Goal: Information Seeking & Learning: Learn about a topic

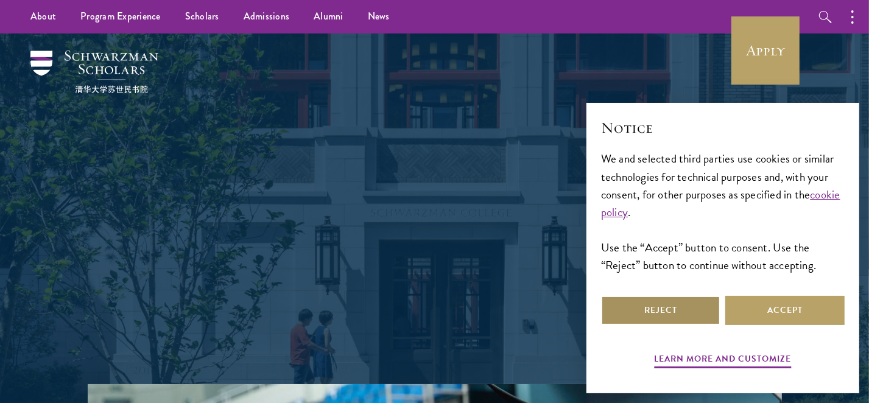
click at [661, 306] on button "Reject" at bounding box center [660, 310] width 119 height 29
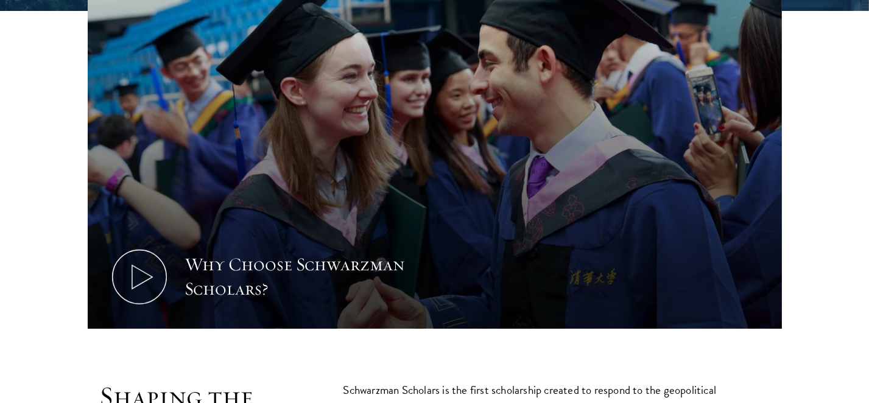
scroll to position [496, 0]
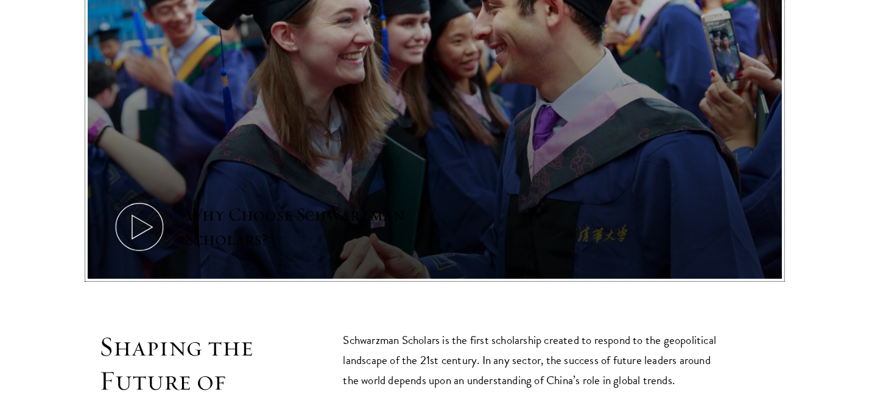
click at [133, 200] on icon at bounding box center [139, 227] width 55 height 55
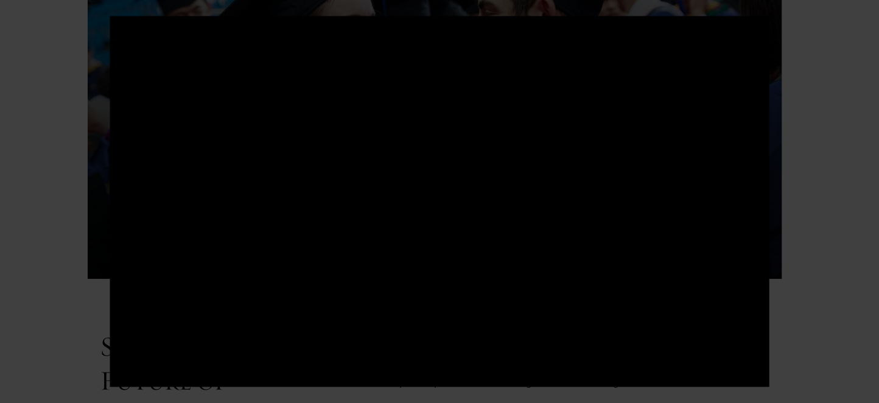
click at [46, 220] on div at bounding box center [439, 201] width 879 height 403
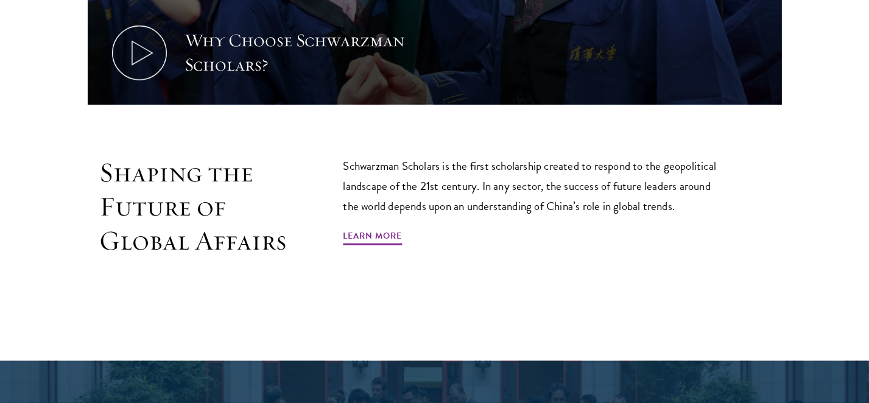
scroll to position [676, 0]
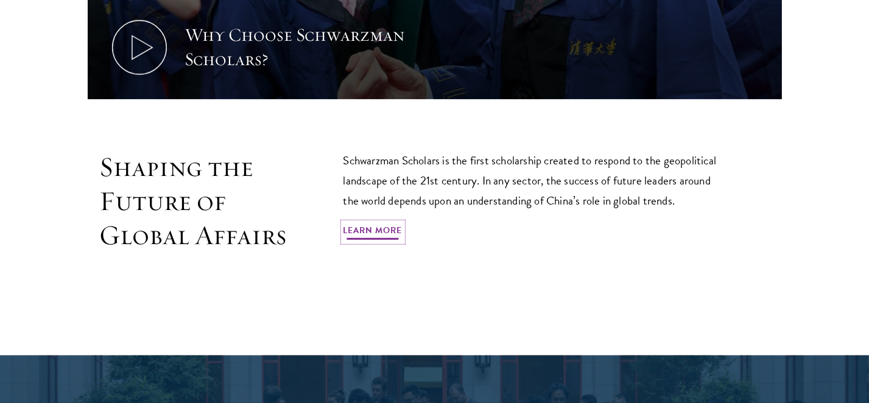
click at [390, 223] on link "Learn More" at bounding box center [372, 232] width 59 height 19
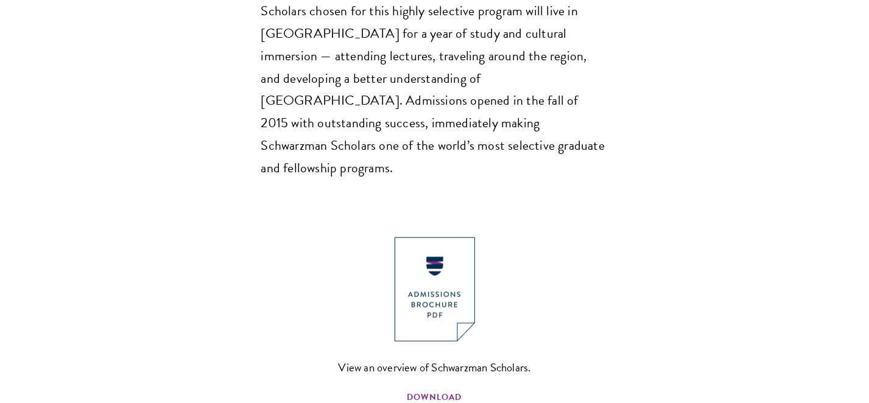
scroll to position [1195, 0]
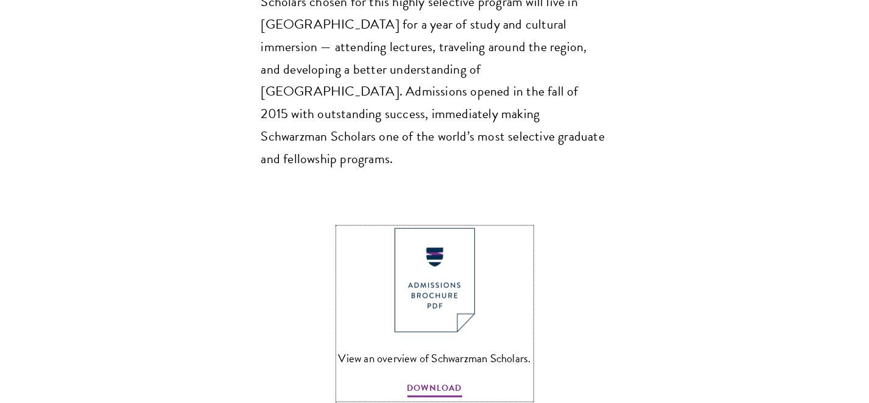
click at [451, 228] on img at bounding box center [435, 280] width 80 height 104
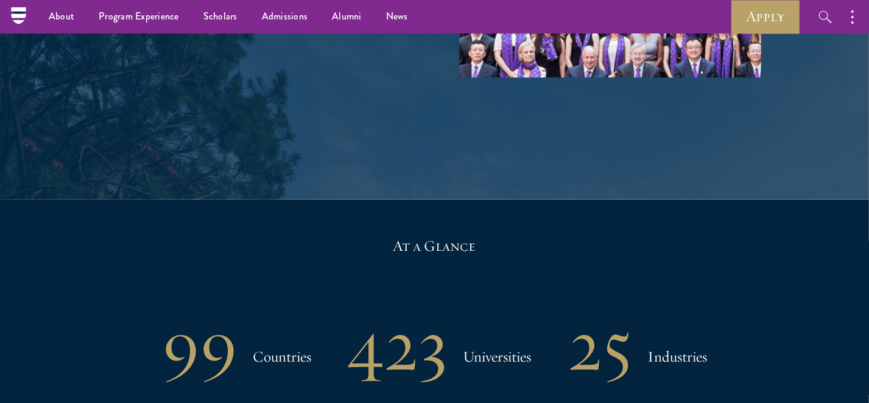
scroll to position [2232, 0]
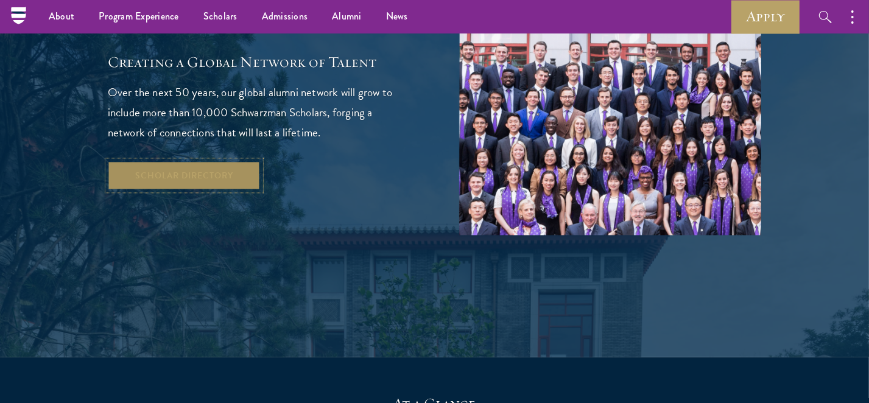
click at [208, 161] on link "Scholar Directory" at bounding box center [184, 175] width 153 height 29
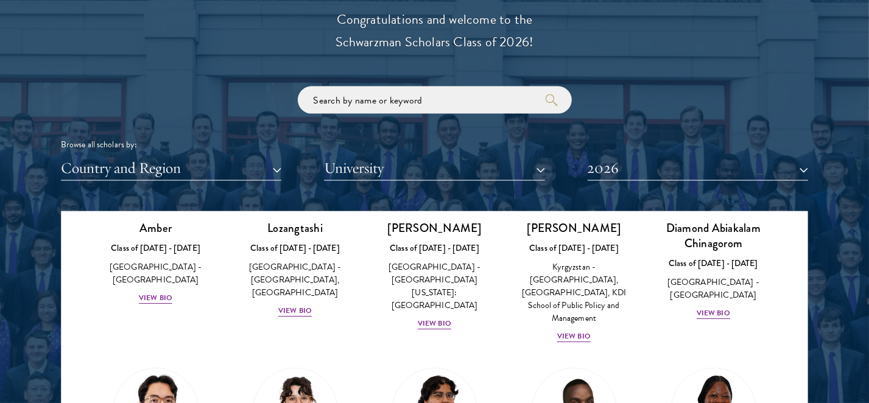
scroll to position [1487, 0]
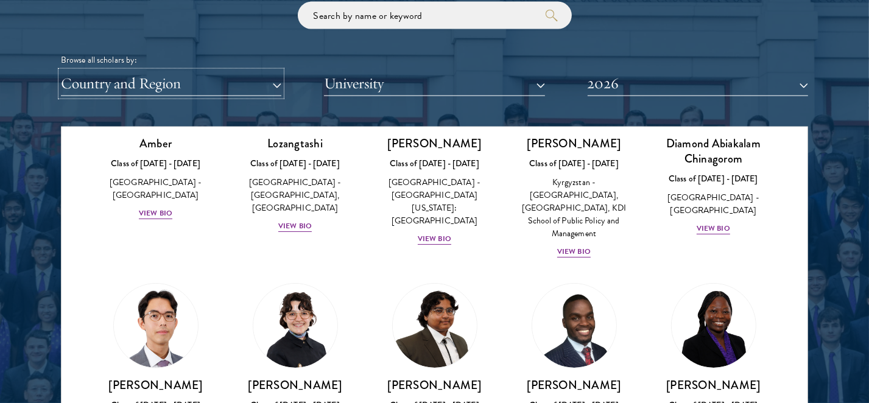
click at [170, 75] on button "Country and Region" at bounding box center [171, 83] width 220 height 25
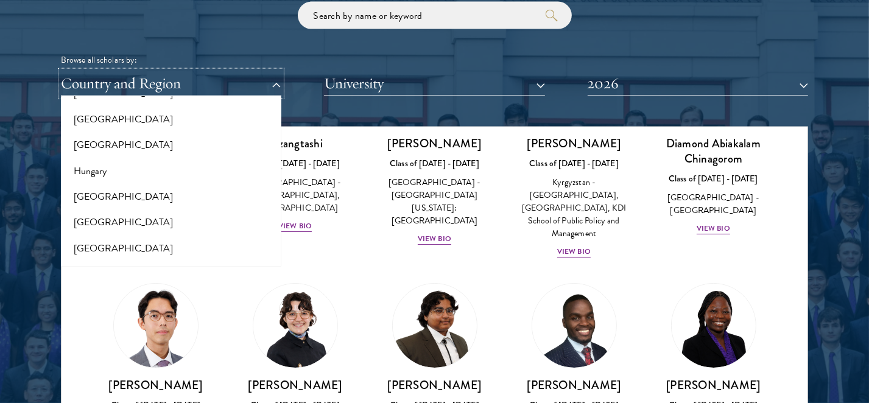
scroll to position [879, 0]
click at [78, 189] on button "[GEOGRAPHIC_DATA]" at bounding box center [171, 195] width 213 height 26
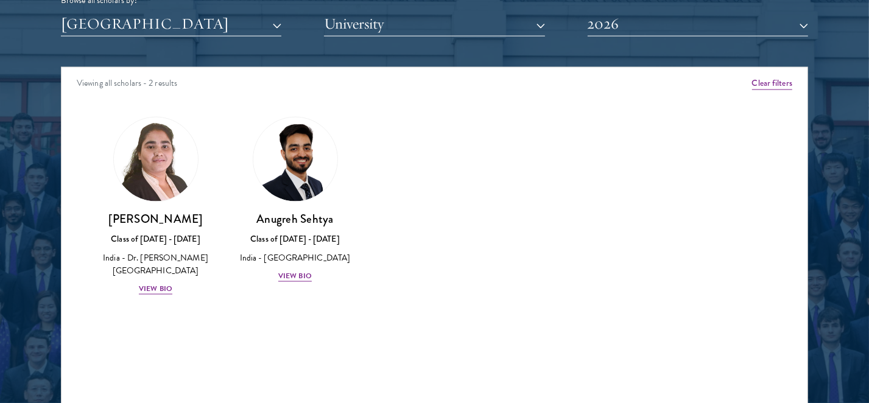
scroll to position [1555, 0]
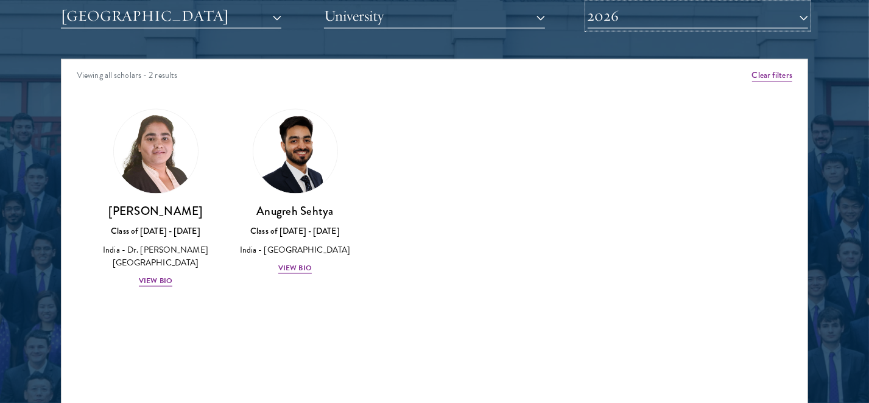
click at [659, 7] on button "2026" at bounding box center [698, 16] width 220 height 25
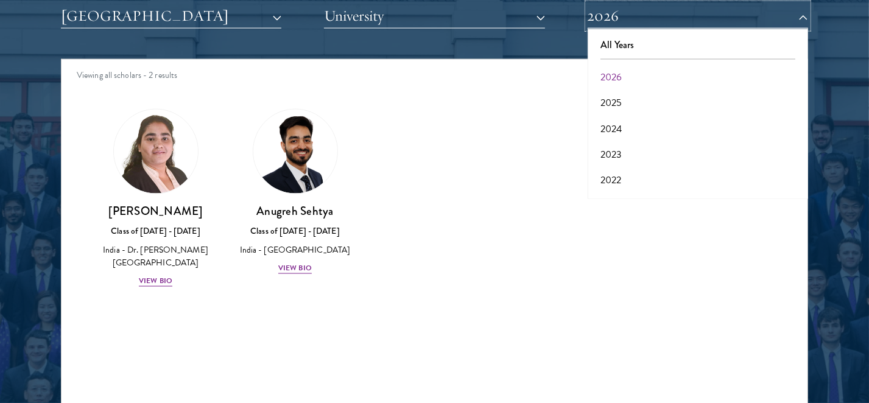
click at [659, 7] on button "2026" at bounding box center [698, 16] width 220 height 25
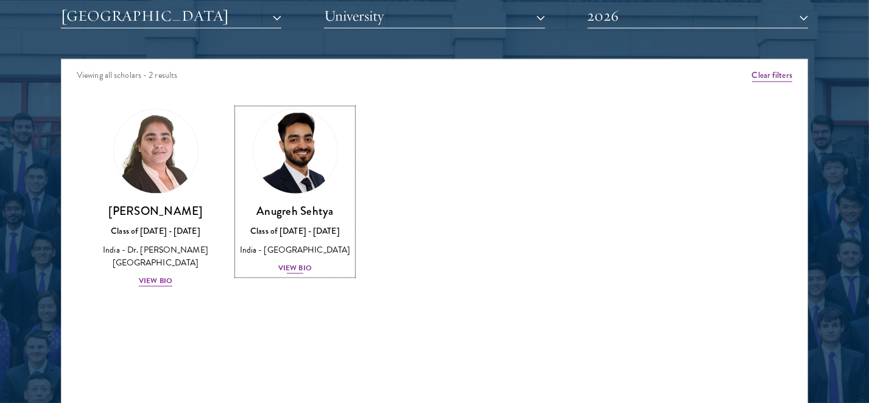
click at [296, 177] on img at bounding box center [295, 152] width 93 height 93
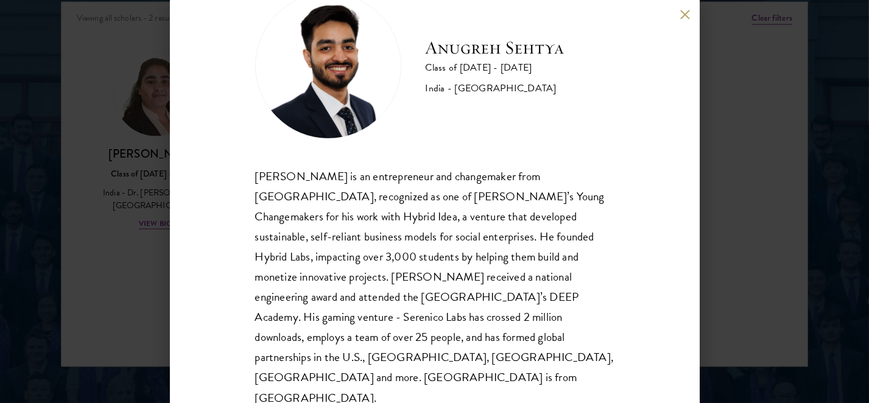
scroll to position [1623, 0]
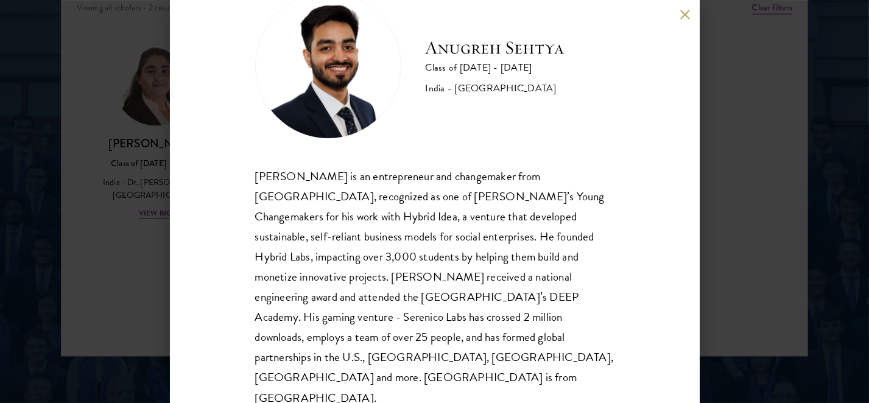
click at [749, 158] on div "[PERSON_NAME] Class of [DATE] - [DATE] [GEOGRAPHIC_DATA] - [GEOGRAPHIC_DATA] [P…" at bounding box center [434, 201] width 869 height 403
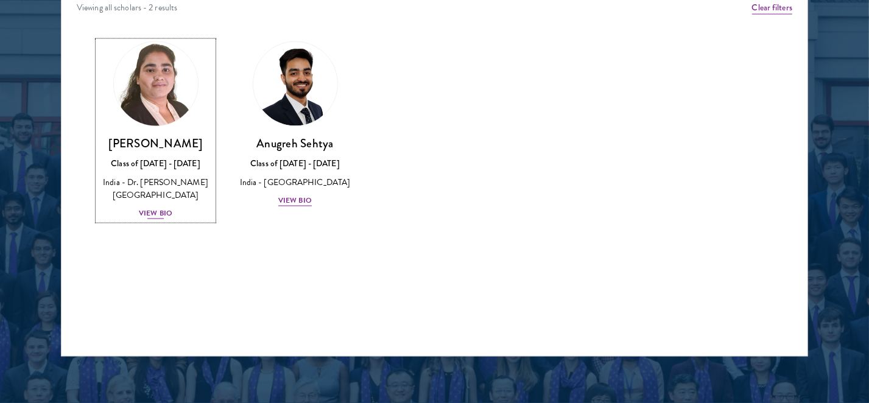
click at [165, 117] on img at bounding box center [156, 84] width 93 height 93
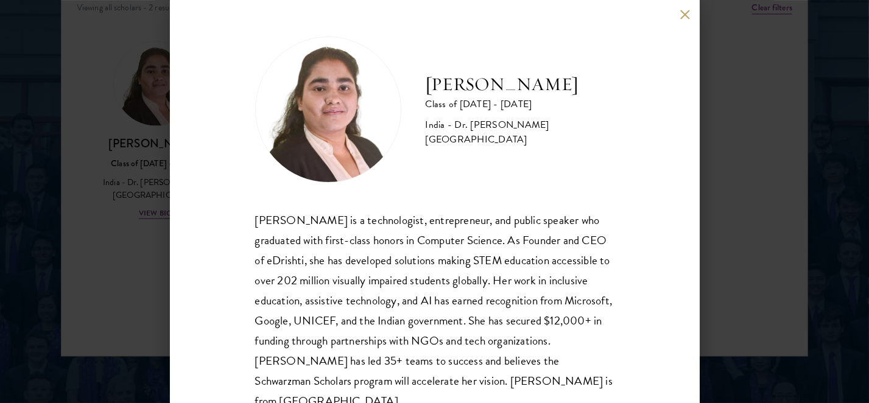
click at [680, 14] on button at bounding box center [685, 14] width 10 height 10
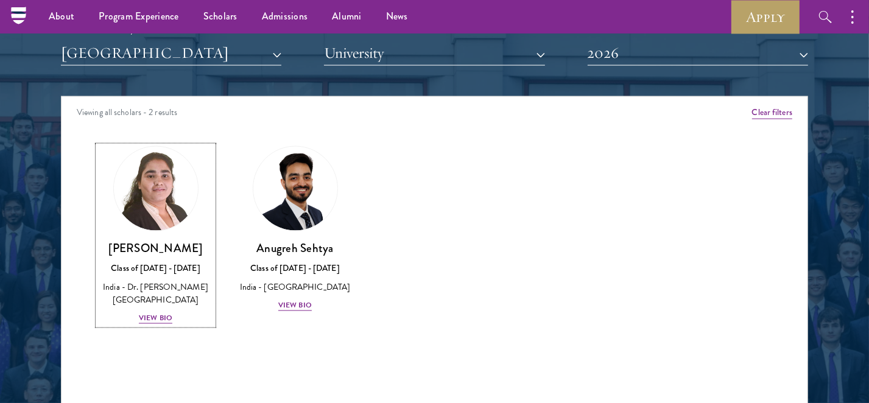
scroll to position [1510, 0]
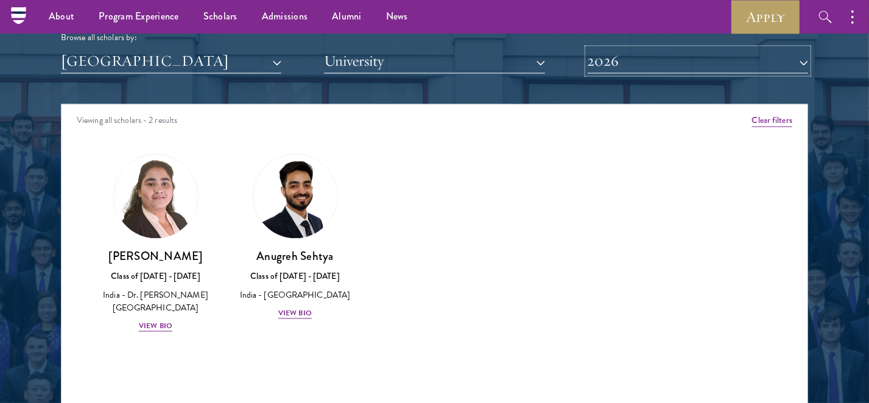
click at [700, 55] on button "2026" at bounding box center [698, 61] width 220 height 25
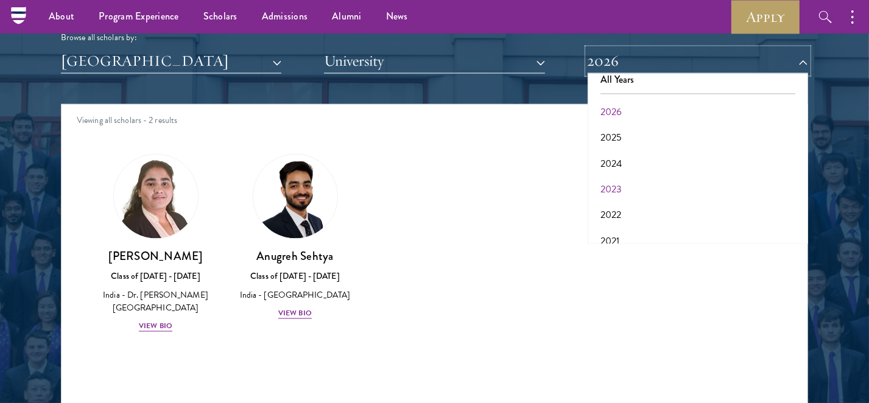
scroll to position [0, 0]
click at [643, 147] on button "2025" at bounding box center [697, 148] width 213 height 26
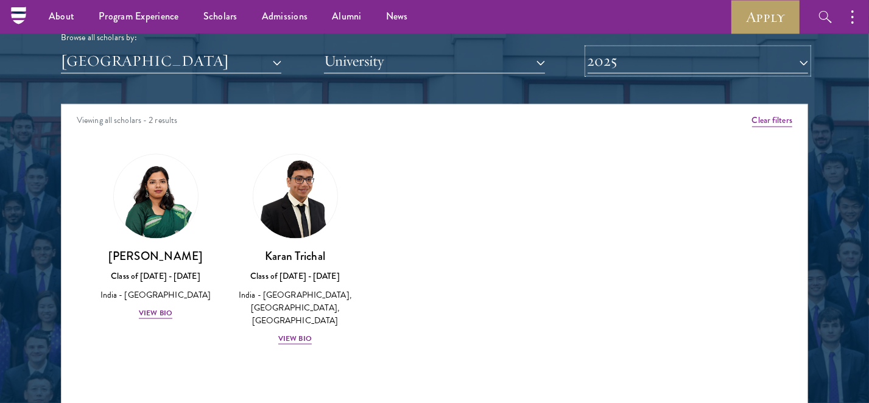
click at [726, 63] on button "2025" at bounding box center [698, 61] width 220 height 25
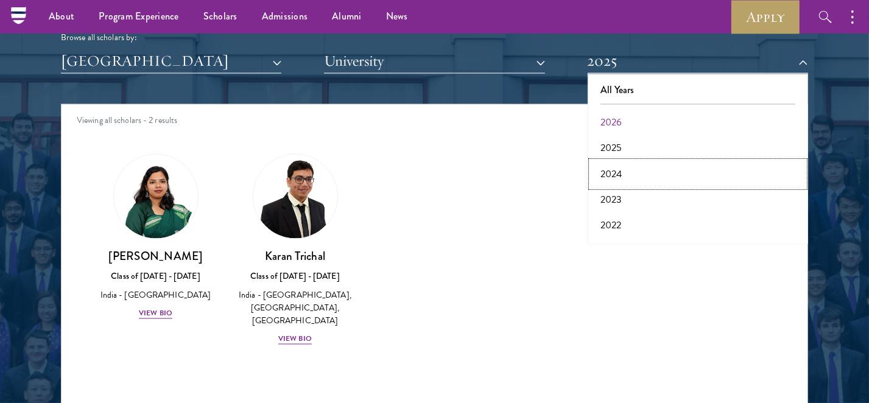
click at [644, 175] on button "2024" at bounding box center [697, 174] width 213 height 26
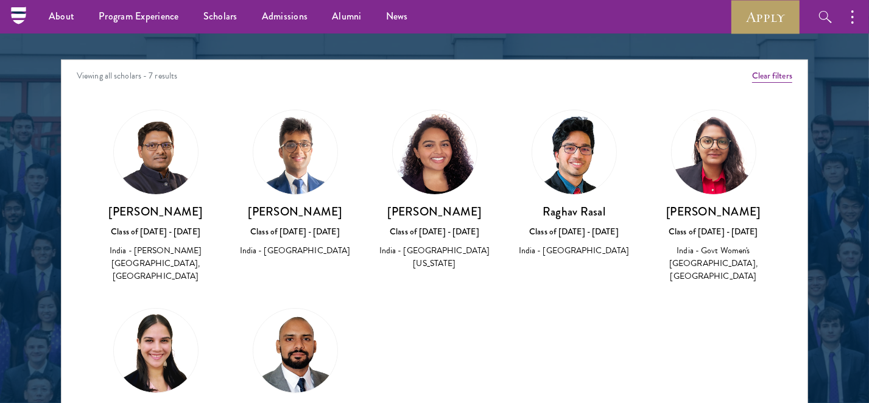
scroll to position [1532, 0]
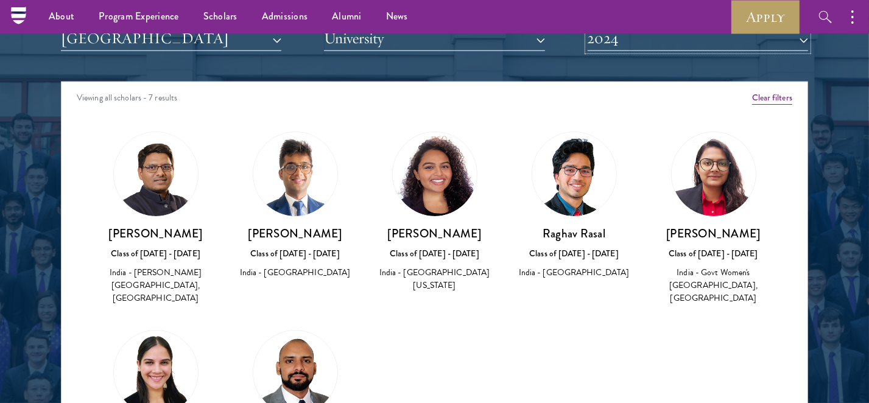
click at [722, 40] on button "2024" at bounding box center [698, 38] width 220 height 25
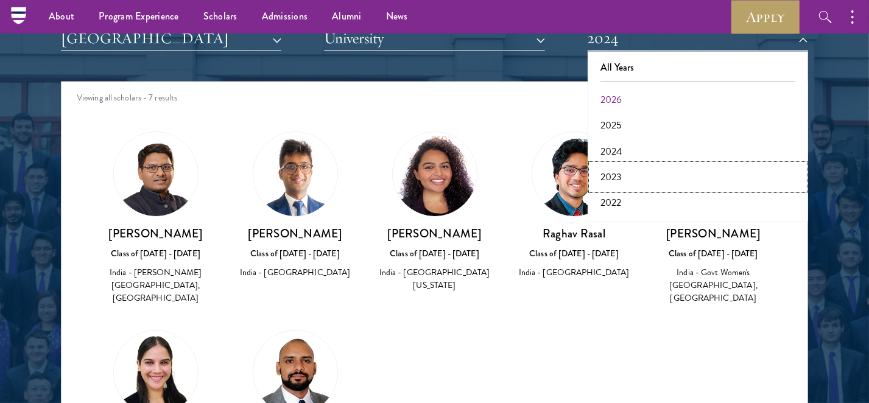
click at [639, 181] on button "2023" at bounding box center [697, 177] width 213 height 26
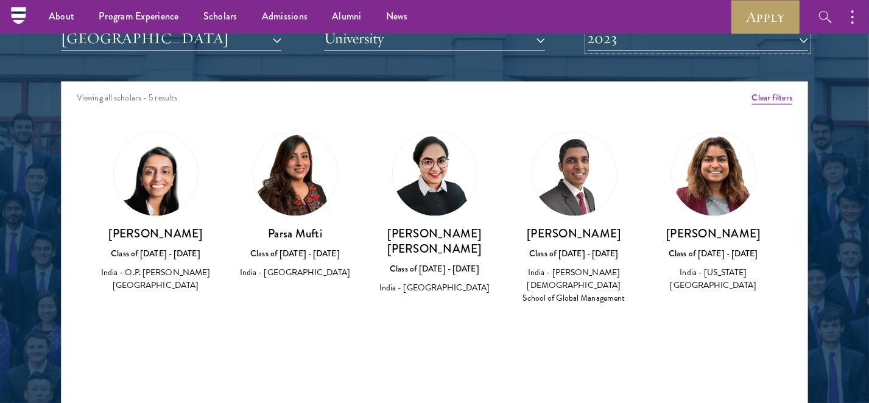
click at [696, 34] on button "2023" at bounding box center [698, 38] width 220 height 25
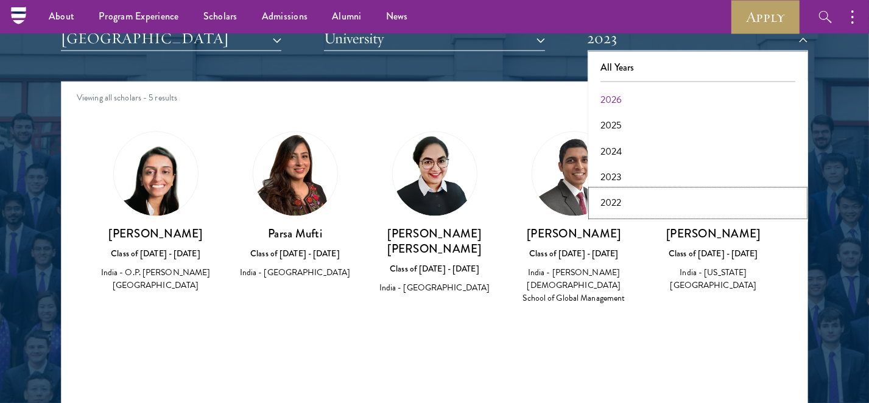
click at [624, 203] on button "2022" at bounding box center [697, 203] width 213 height 26
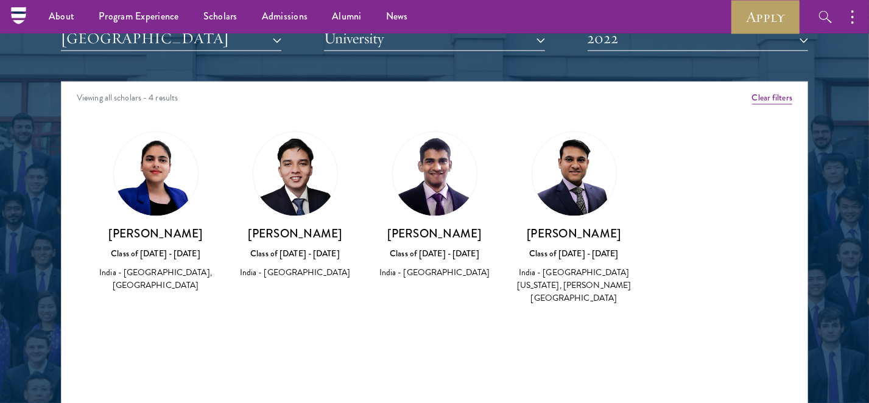
click at [298, 188] on img at bounding box center [295, 174] width 84 height 84
click at [286, 230] on h3 "[PERSON_NAME]" at bounding box center [294, 233] width 115 height 15
click at [270, 271] on div "India - [GEOGRAPHIC_DATA]" at bounding box center [294, 272] width 115 height 13
click at [148, 253] on div "Class of [DATE] - [DATE]" at bounding box center [155, 253] width 115 height 13
click at [626, 32] on div "About Overview Leadership Donors Program Experience Overview Curriculum Student…" at bounding box center [434, 16] width 869 height 33
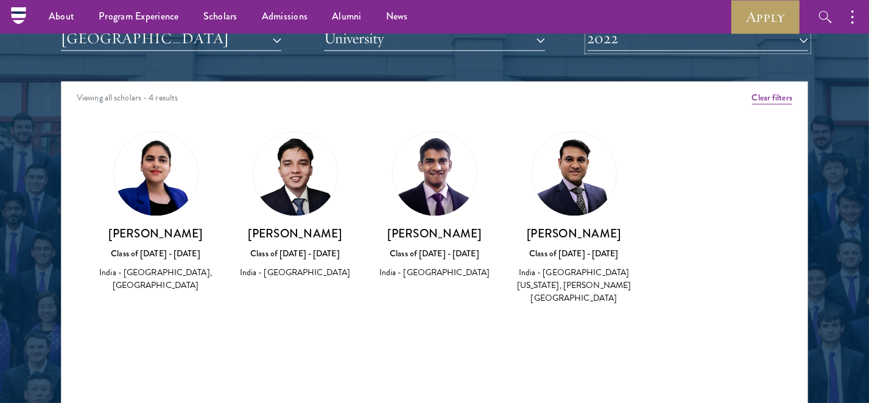
click at [628, 41] on button "2022" at bounding box center [698, 38] width 220 height 25
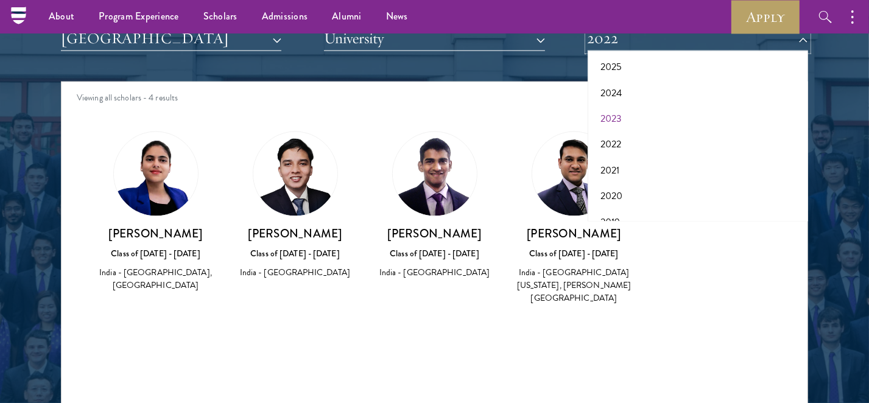
scroll to position [68, 0]
click at [638, 157] on button "2021" at bounding box center [697, 162] width 213 height 26
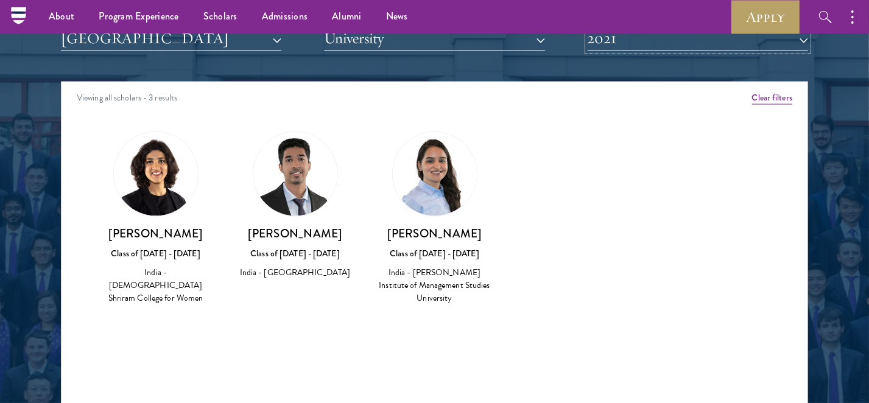
click at [679, 39] on button "2021" at bounding box center [698, 38] width 220 height 25
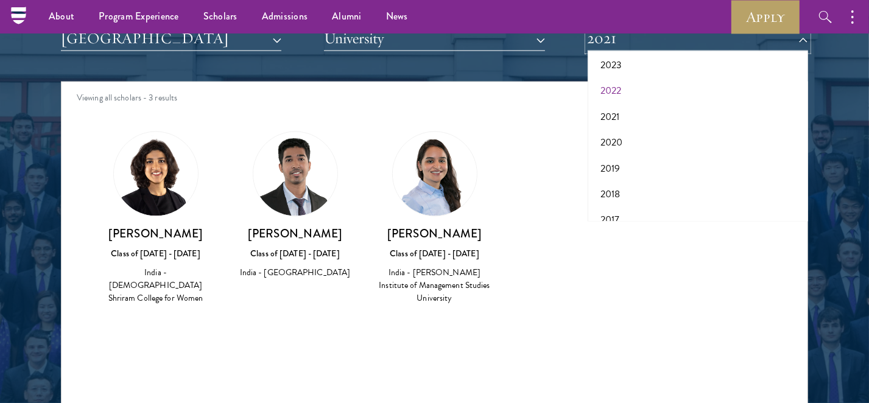
scroll to position [113, 0]
click at [632, 141] on button "2020" at bounding box center [697, 142] width 213 height 26
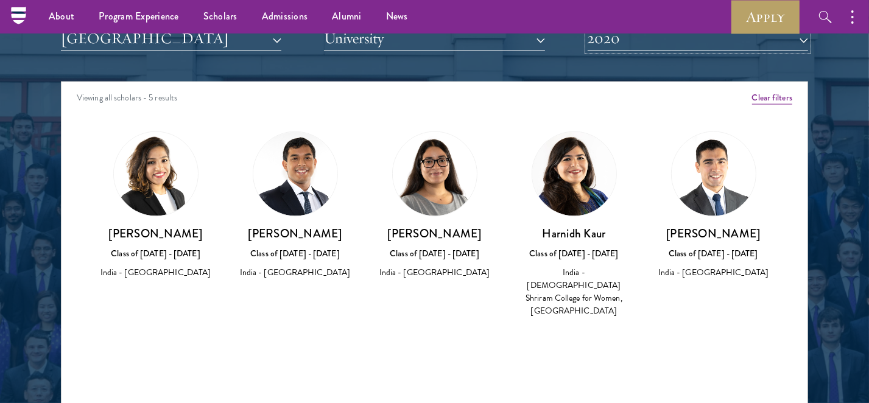
click at [687, 44] on button "2020" at bounding box center [698, 38] width 220 height 25
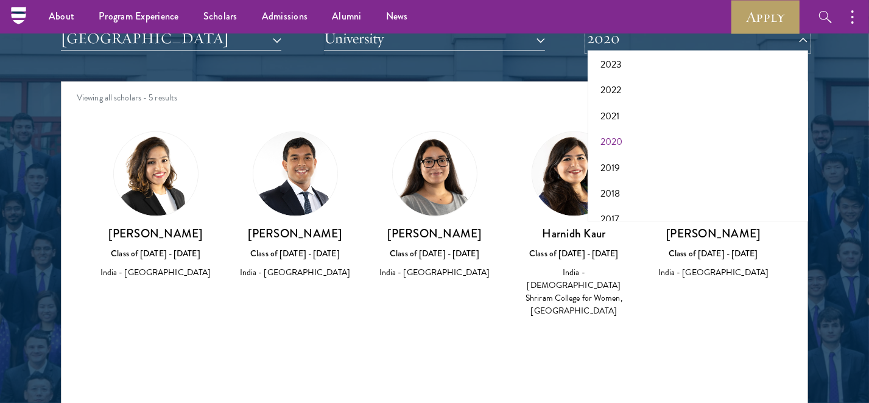
scroll to position [126, 0]
click at [634, 153] on button "2019" at bounding box center [697, 155] width 213 height 26
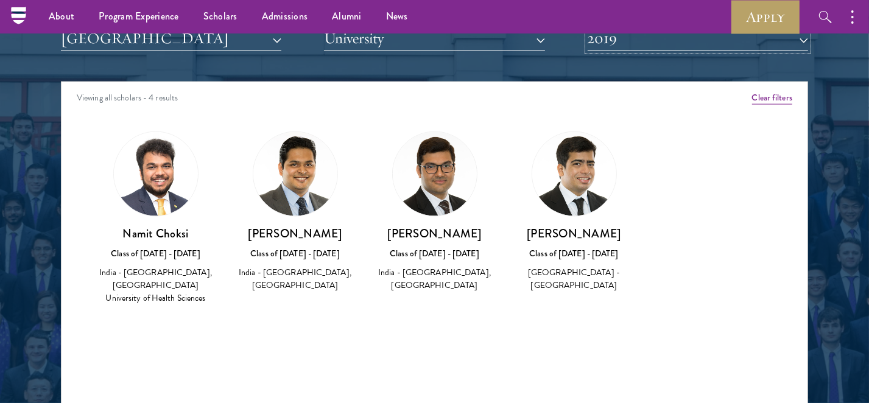
click at [676, 45] on button "2019" at bounding box center [698, 38] width 220 height 25
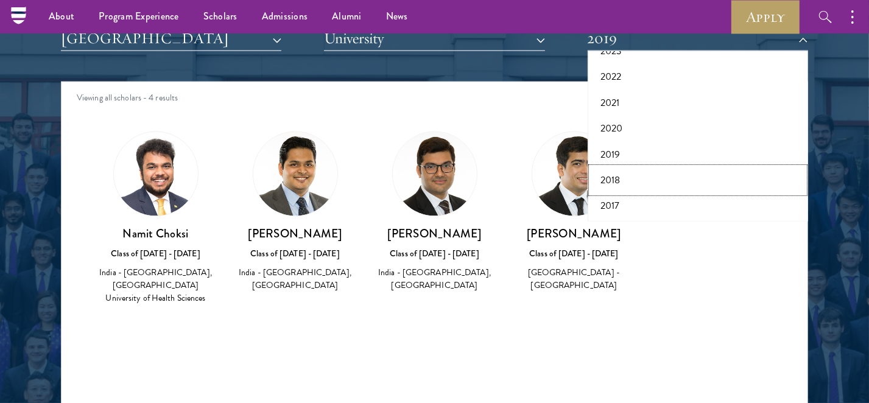
click at [645, 181] on button "2018" at bounding box center [697, 180] width 213 height 26
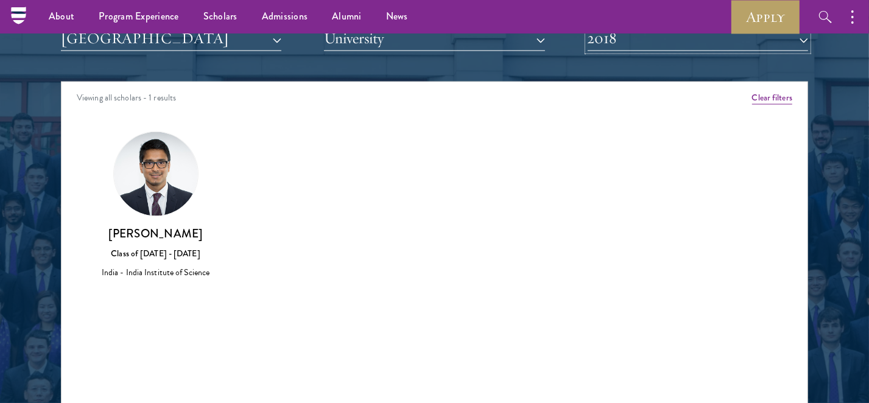
click at [659, 38] on button "2018" at bounding box center [698, 38] width 220 height 25
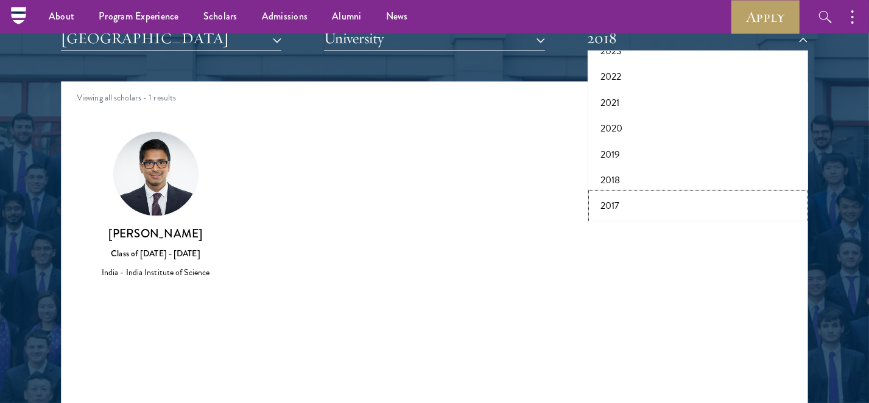
click at [647, 205] on button "2017" at bounding box center [697, 206] width 213 height 26
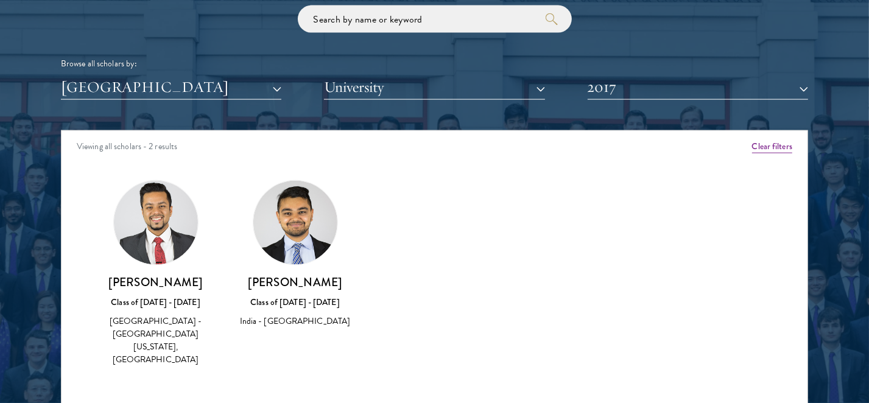
scroll to position [1487, 0]
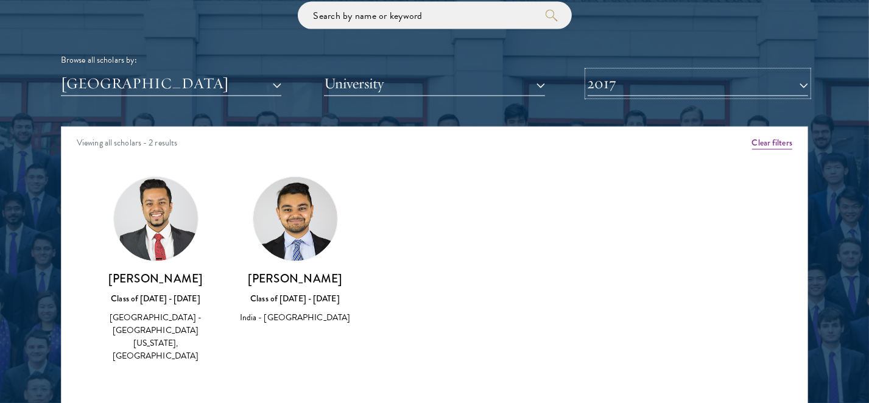
click at [631, 88] on button "2017" at bounding box center [698, 83] width 220 height 25
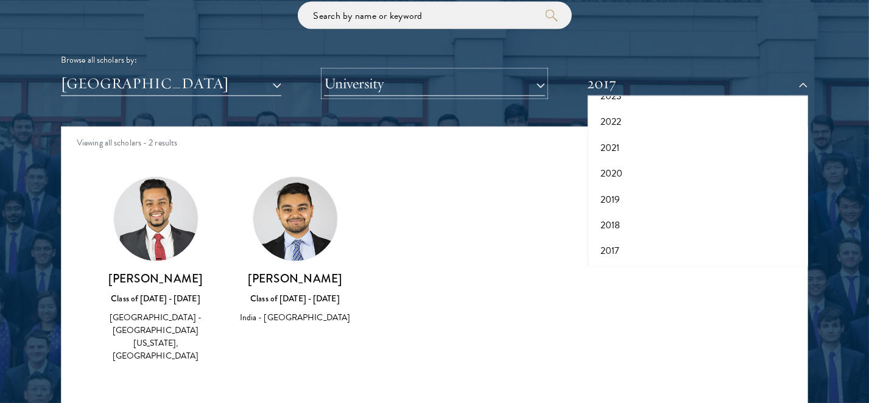
click at [351, 81] on button "University" at bounding box center [434, 83] width 220 height 25
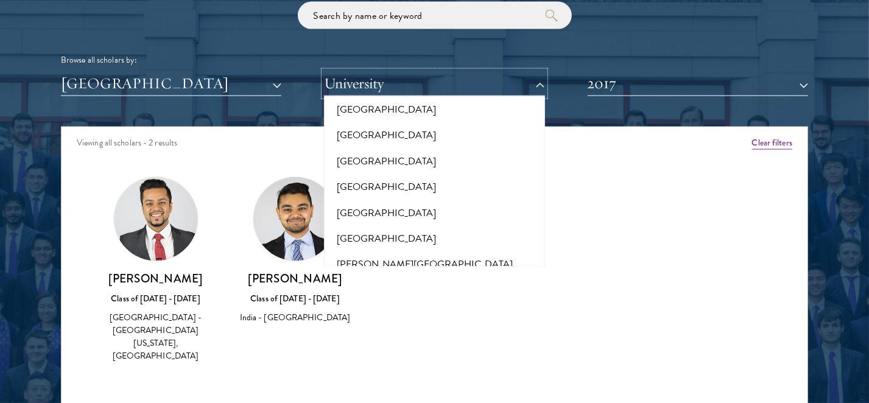
scroll to position [428, 0]
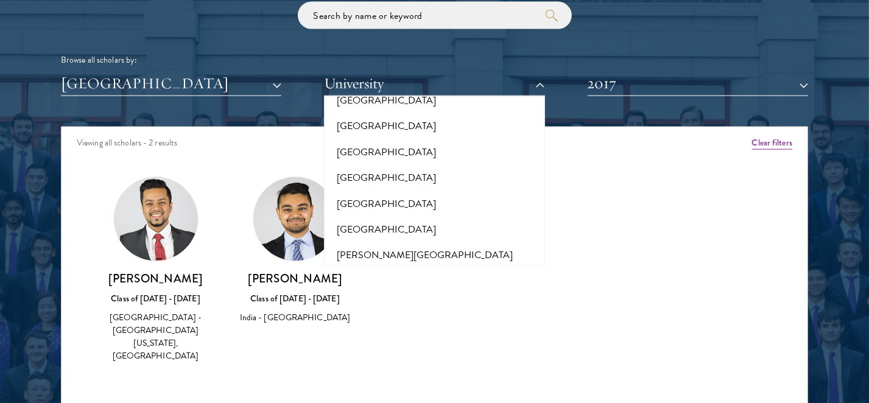
click at [623, 186] on div "Amber Class of [DATE] - [DATE] [GEOGRAPHIC_DATA] - [GEOGRAPHIC_DATA] View Bio C…" at bounding box center [434, 280] width 746 height 239
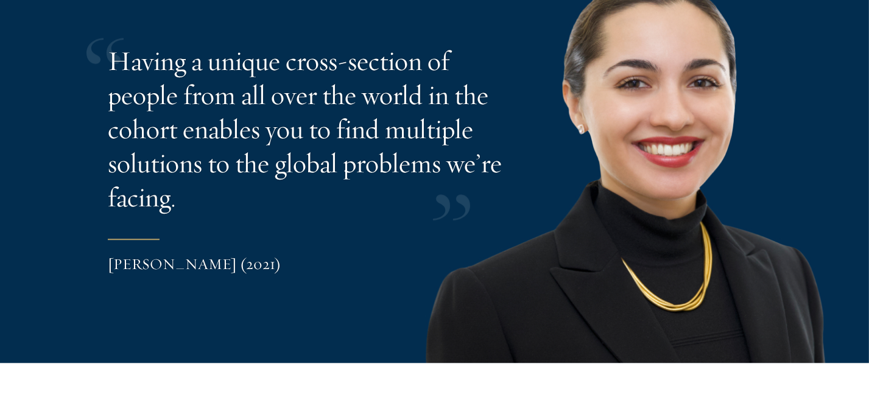
scroll to position [2525, 0]
